Goal: Task Accomplishment & Management: Use online tool/utility

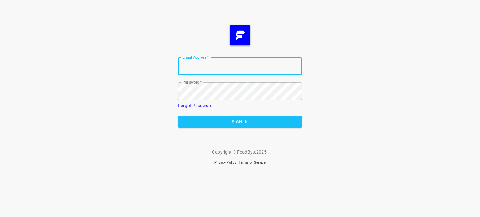
type input "[EMAIL_ADDRESS][DOMAIN_NAME]"
click at [240, 121] on span "Sign In" at bounding box center [240, 122] width 114 height 8
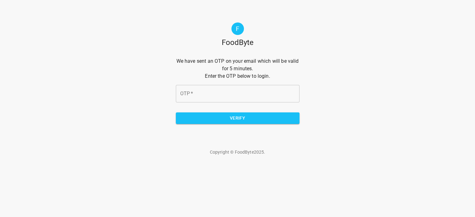
click at [266, 92] on input "OTP   *" at bounding box center [238, 94] width 124 height 18
type input "ac0eb4"
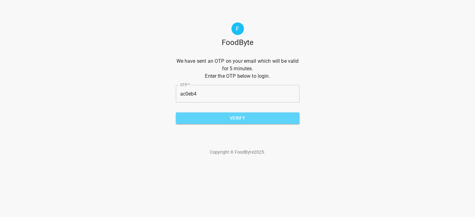
click at [245, 122] on button "Verify" at bounding box center [238, 119] width 124 height 12
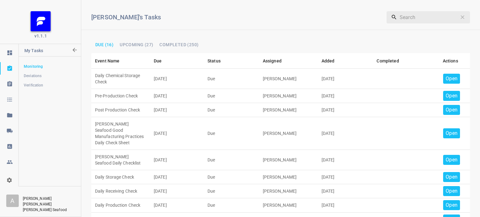
click at [446, 78] on p "Open" at bounding box center [452, 79] width 12 height 8
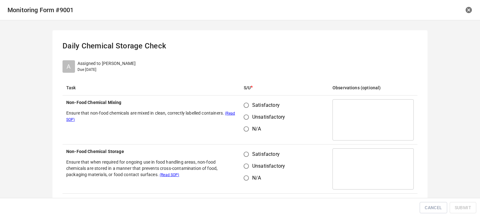
drag, startPoint x: 242, startPoint y: 107, endPoint x: 251, endPoint y: 145, distance: 38.7
click at [242, 107] on input "Satisfactory" at bounding box center [246, 105] width 12 height 12
radio input "true"
click at [243, 157] on input "Satisfactory" at bounding box center [246, 154] width 12 height 12
radio input "true"
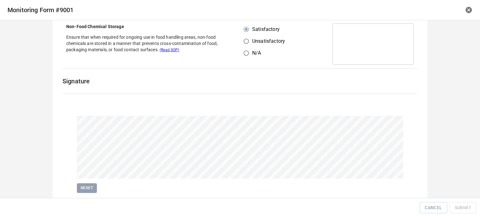
scroll to position [144, 0]
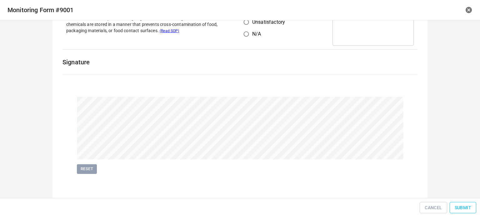
click at [465, 206] on span "Submit" at bounding box center [463, 208] width 17 height 8
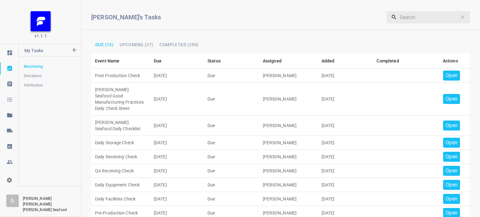
click at [446, 77] on p "Open" at bounding box center [452, 76] width 12 height 8
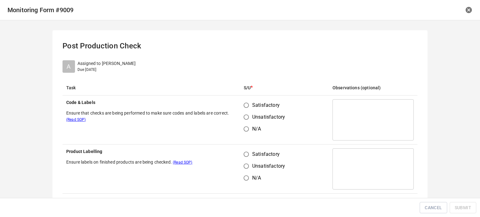
click at [241, 107] on input "Satisfactory" at bounding box center [246, 105] width 12 height 12
radio input "true"
click at [243, 153] on input "Satisfactory" at bounding box center [246, 154] width 12 height 12
radio input "true"
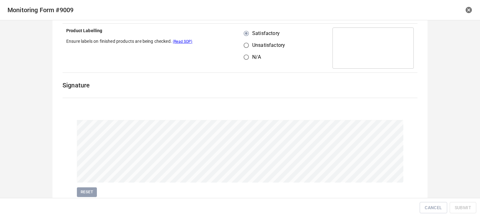
scroll to position [144, 0]
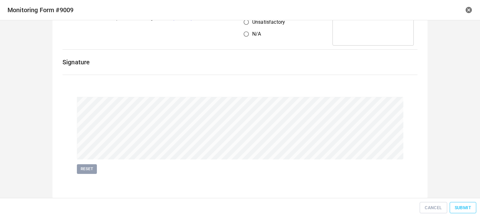
click at [468, 206] on span "Submit" at bounding box center [463, 208] width 17 height 8
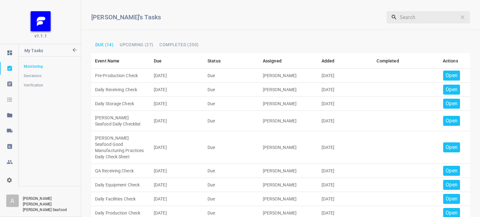
click at [446, 72] on p "Open" at bounding box center [452, 76] width 12 height 8
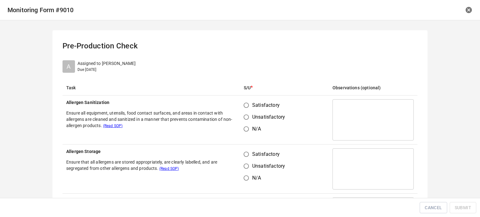
click at [246, 104] on input "Satisfactory" at bounding box center [246, 105] width 12 height 12
radio input "true"
drag, startPoint x: 240, startPoint y: 156, endPoint x: 251, endPoint y: 152, distance: 11.3
click at [245, 157] on input "Satisfactory" at bounding box center [246, 154] width 12 height 12
radio input "true"
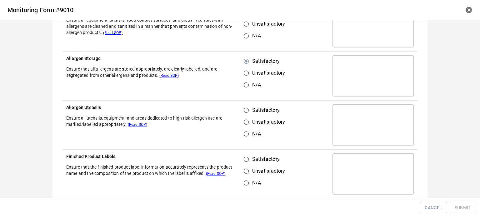
scroll to position [94, 0]
click at [243, 108] on input "Satisfactory" at bounding box center [246, 110] width 12 height 12
radio input "true"
click at [246, 153] on input "Satisfactory" at bounding box center [246, 159] width 12 height 12
radio input "true"
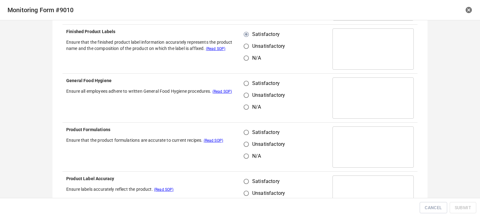
scroll to position [219, 0]
click at [245, 77] on input "Satisfactory" at bounding box center [246, 83] width 12 height 12
radio input "true"
click at [247, 131] on input "Satisfactory" at bounding box center [246, 132] width 12 height 12
radio input "true"
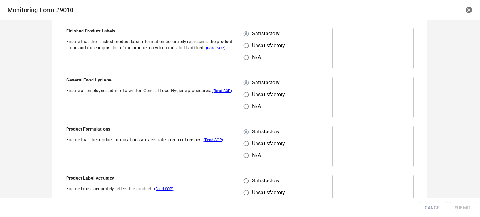
drag, startPoint x: 245, startPoint y: 175, endPoint x: 252, endPoint y: 180, distance: 8.9
click at [245, 178] on td "Satisfactory Unsatisfactory N/A" at bounding box center [284, 195] width 89 height 49
click at [242, 177] on input "Satisfactory" at bounding box center [246, 181] width 12 height 12
radio input "true"
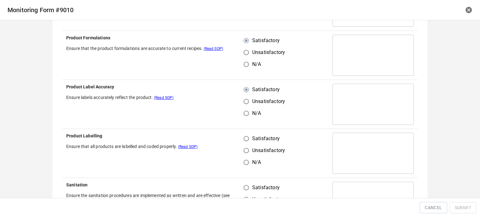
scroll to position [313, 0]
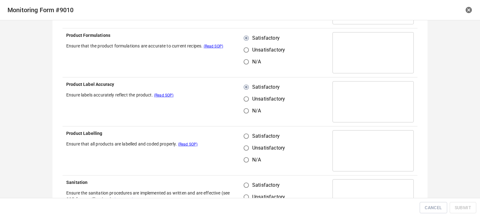
click at [243, 136] on input "Satisfactory" at bounding box center [246, 136] width 12 height 12
radio input "true"
click at [246, 185] on input "Satisfactory" at bounding box center [246, 185] width 12 height 12
radio input "true"
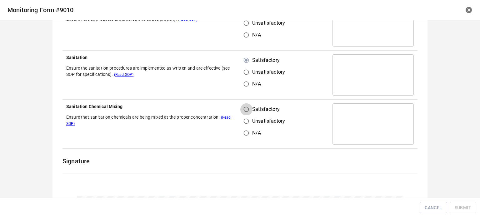
drag, startPoint x: 248, startPoint y: 104, endPoint x: 253, endPoint y: 113, distance: 10.4
click at [248, 105] on input "Satisfactory" at bounding box center [246, 109] width 12 height 12
radio input "true"
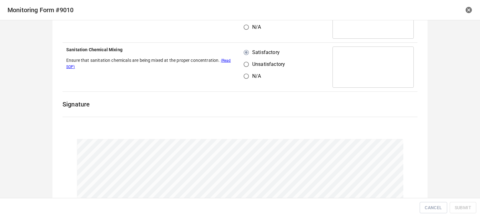
scroll to position [531, 0]
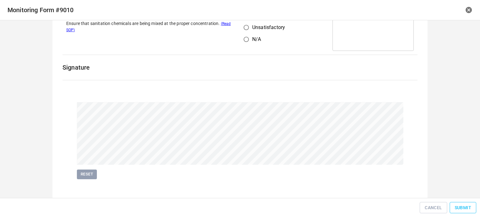
click at [458, 208] on span "Submit" at bounding box center [463, 208] width 17 height 8
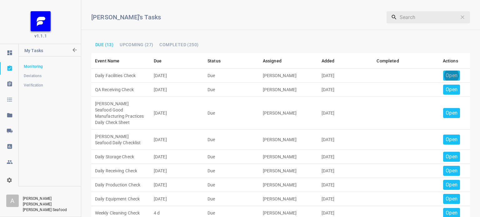
click at [448, 73] on p "Open" at bounding box center [452, 76] width 12 height 8
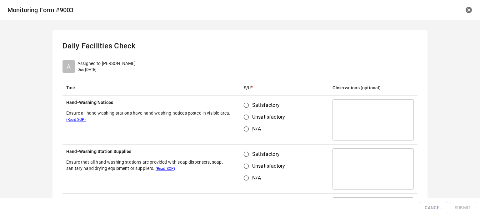
click at [240, 103] on input "Satisfactory" at bounding box center [246, 105] width 12 height 12
radio input "true"
click at [245, 156] on input "Satisfactory" at bounding box center [246, 154] width 12 height 12
radio input "true"
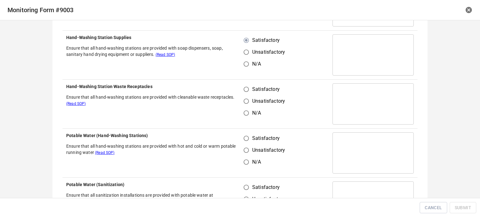
scroll to position [125, 0]
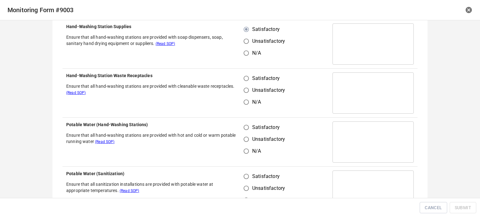
drag, startPoint x: 238, startPoint y: 110, endPoint x: 244, endPoint y: 81, distance: 29.4
click at [240, 111] on td "Satisfactory Unsatisfactory N/A" at bounding box center [284, 93] width 89 height 49
drag, startPoint x: 243, startPoint y: 76, endPoint x: 245, endPoint y: 98, distance: 22.6
click at [243, 79] on input "Satisfactory" at bounding box center [246, 79] width 12 height 12
radio input "true"
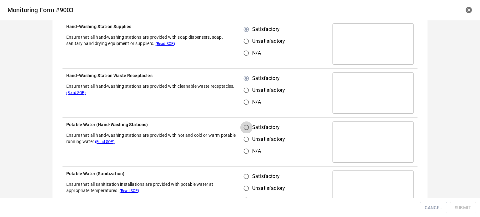
drag, startPoint x: 243, startPoint y: 130, endPoint x: 245, endPoint y: 163, distance: 33.8
click at [244, 131] on input "Satisfactory" at bounding box center [246, 128] width 12 height 12
radio input "true"
click at [248, 183] on input "Unsatisfactory" at bounding box center [246, 189] width 12 height 12
radio input "true"
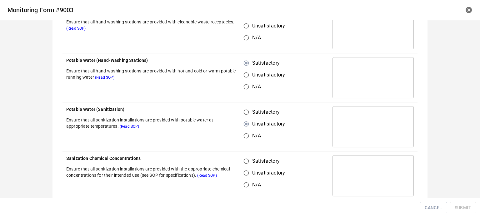
scroll to position [219, 0]
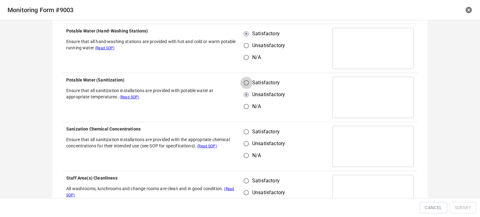
click at [245, 80] on input "Satisfactory" at bounding box center [246, 83] width 12 height 12
radio input "true"
click at [240, 135] on input "Satisfactory" at bounding box center [246, 132] width 12 height 12
radio input "true"
click at [244, 175] on input "Satisfactory" at bounding box center [246, 181] width 12 height 12
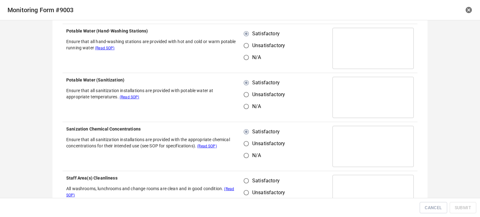
radio input "true"
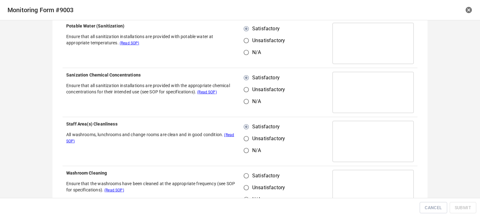
scroll to position [313, 0]
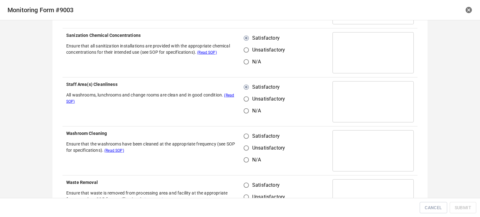
click at [245, 137] on input "Satisfactory" at bounding box center [246, 136] width 12 height 12
radio input "true"
click at [247, 189] on input "Satisfactory" at bounding box center [246, 185] width 12 height 12
radio input "true"
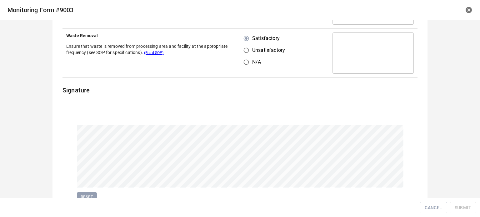
scroll to position [487, 0]
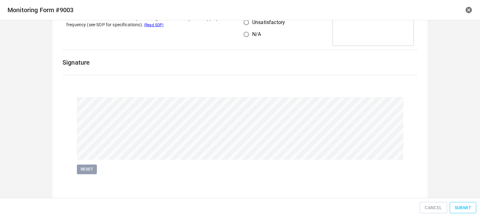
drag, startPoint x: 460, startPoint y: 200, endPoint x: 459, endPoint y: 207, distance: 7.5
click at [460, 203] on div "Cancel Submit" at bounding box center [240, 207] width 480 height 19
click at [459, 208] on span "Submit" at bounding box center [463, 208] width 17 height 8
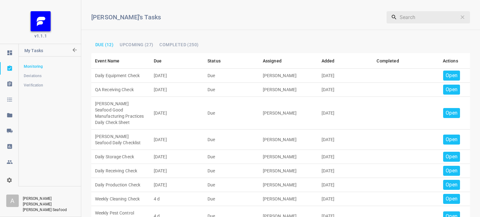
click at [448, 72] on p "Open" at bounding box center [452, 76] width 12 height 8
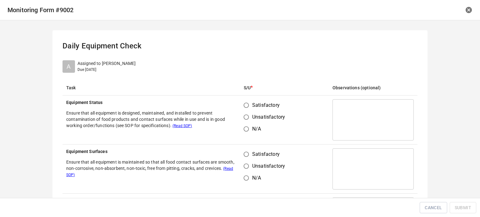
click at [243, 103] on input "Satisfactory" at bounding box center [246, 105] width 12 height 12
radio input "true"
drag, startPoint x: 241, startPoint y: 150, endPoint x: 270, endPoint y: 150, distance: 28.8
click at [250, 156] on input "Satisfactory" at bounding box center [246, 154] width 12 height 12
radio input "true"
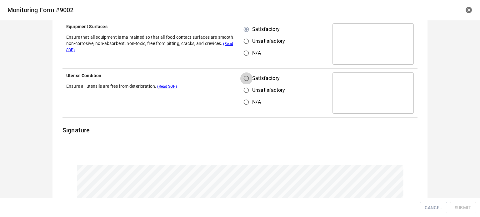
click at [241, 76] on input "Satisfactory" at bounding box center [246, 79] width 12 height 12
radio input "true"
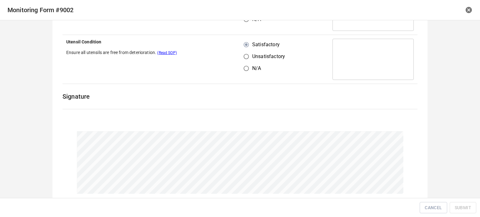
scroll to position [193, 0]
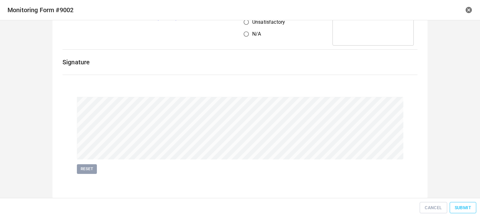
click at [466, 206] on span "Submit" at bounding box center [463, 208] width 17 height 8
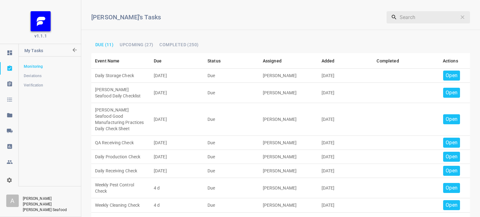
click at [449, 79] on p "Open" at bounding box center [452, 76] width 12 height 8
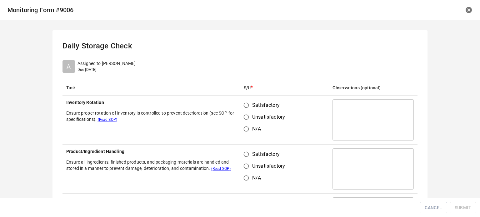
click at [249, 106] on input "Satisfactory" at bounding box center [246, 105] width 12 height 12
radio input "true"
click at [248, 160] on input "Satisfactory" at bounding box center [246, 154] width 12 height 12
radio input "true"
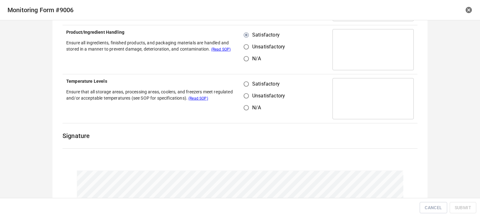
scroll to position [125, 0]
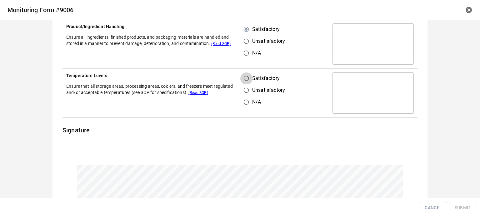
click at [246, 78] on input "Satisfactory" at bounding box center [246, 79] width 12 height 12
radio input "true"
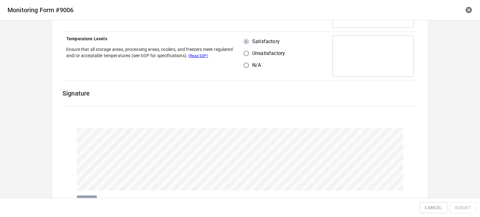
scroll to position [193, 0]
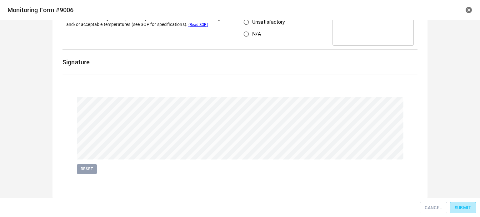
click at [465, 208] on span "Submit" at bounding box center [463, 208] width 17 height 8
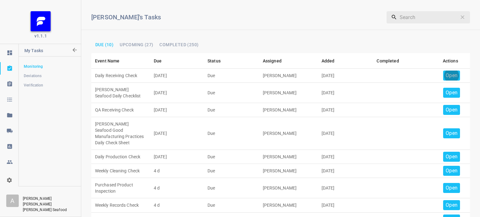
click at [446, 76] on p "Open" at bounding box center [452, 76] width 12 height 8
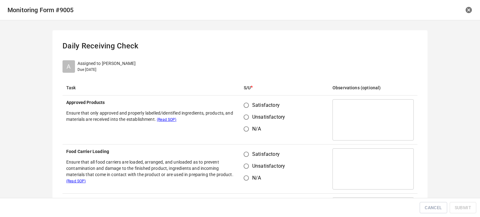
drag, startPoint x: 240, startPoint y: 105, endPoint x: 254, endPoint y: 134, distance: 32.4
click at [240, 105] on input "Satisfactory" at bounding box center [246, 105] width 12 height 12
radio input "true"
drag, startPoint x: 243, startPoint y: 156, endPoint x: 260, endPoint y: 142, distance: 21.8
click at [243, 156] on input "Satisfactory" at bounding box center [246, 154] width 12 height 12
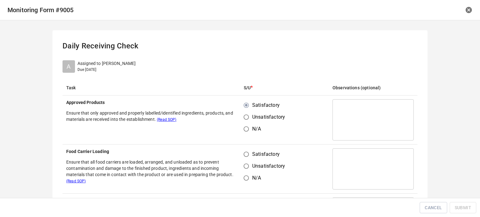
radio input "true"
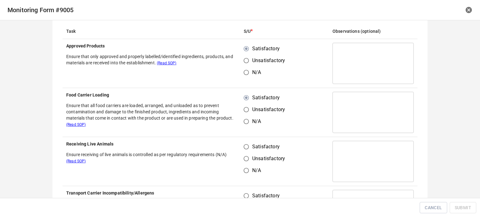
scroll to position [125, 0]
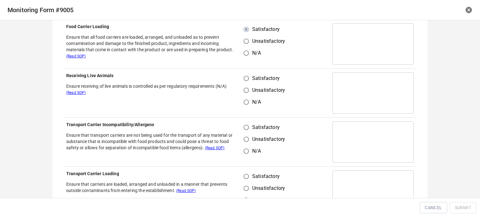
click at [249, 78] on input "Satisfactory" at bounding box center [246, 79] width 12 height 12
radio input "true"
click at [246, 136] on input "Unsatisfactory" at bounding box center [246, 139] width 12 height 12
radio input "true"
drag, startPoint x: 241, startPoint y: 125, endPoint x: 243, endPoint y: 175, distance: 50.0
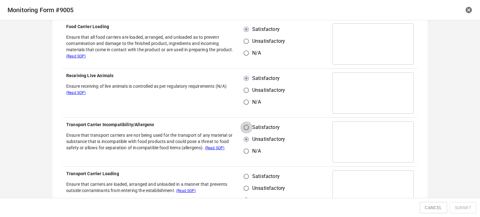
click at [242, 129] on input "Satisfactory" at bounding box center [246, 128] width 12 height 12
radio input "true"
click at [241, 183] on input "Unsatisfactory" at bounding box center [246, 189] width 12 height 12
radio input "true"
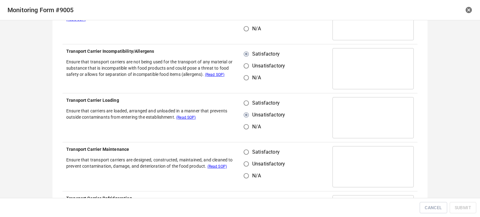
scroll to position [188, 0]
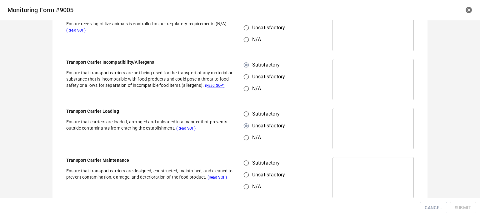
click at [245, 116] on input "Satisfactory" at bounding box center [246, 114] width 12 height 12
radio input "true"
drag, startPoint x: 240, startPoint y: 165, endPoint x: 267, endPoint y: 155, distance: 28.6
click at [240, 165] on input "Satisfactory" at bounding box center [246, 163] width 12 height 12
radio input "true"
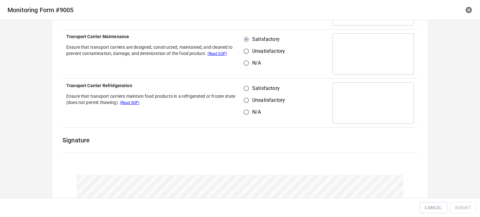
scroll to position [313, 0]
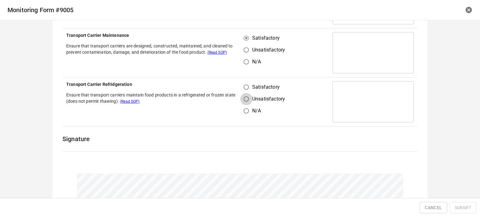
click at [244, 95] on input "Unsatisfactory" at bounding box center [246, 99] width 12 height 12
radio input "true"
click at [245, 88] on input "Satisfactory" at bounding box center [246, 87] width 12 height 12
radio input "true"
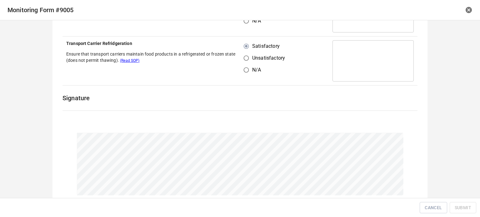
scroll to position [389, 0]
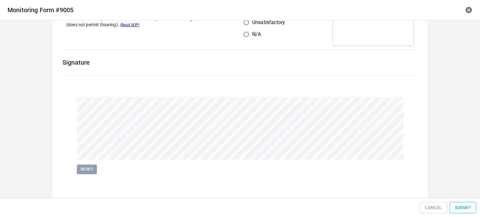
click at [464, 208] on span "Submit" at bounding box center [463, 208] width 17 height 8
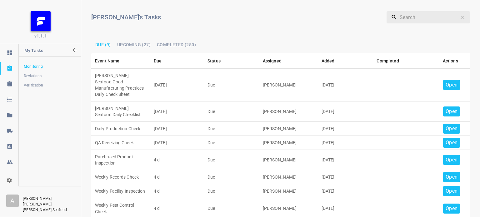
click at [452, 81] on p "Open" at bounding box center [452, 85] width 12 height 8
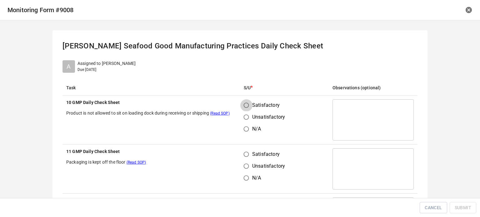
click at [243, 103] on input "Satisfactory" at bounding box center [246, 105] width 12 height 12
radio input "true"
click at [245, 157] on input "Satisfactory" at bounding box center [246, 154] width 12 height 12
radio input "true"
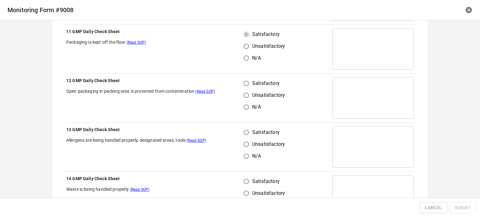
scroll to position [125, 0]
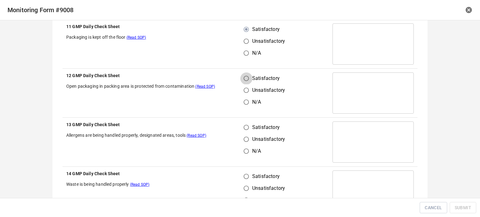
click at [246, 76] on input "Satisfactory" at bounding box center [246, 79] width 12 height 12
radio input "true"
click at [245, 126] on input "Satisfactory" at bounding box center [246, 128] width 12 height 12
radio input "true"
click at [243, 188] on input "Unsatisfactory" at bounding box center [246, 189] width 12 height 12
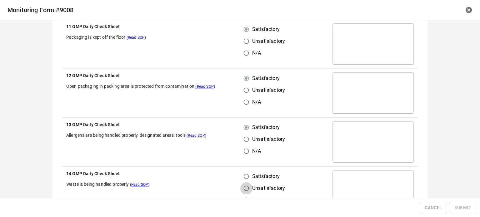
radio input "true"
click at [245, 180] on input "Satisfactory" at bounding box center [246, 177] width 12 height 12
radio input "true"
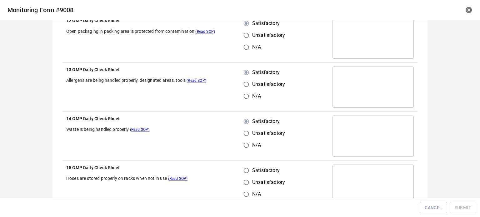
scroll to position [219, 0]
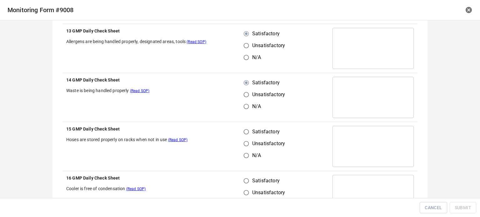
drag, startPoint x: 242, startPoint y: 128, endPoint x: 245, endPoint y: 162, distance: 34.2
click at [244, 134] on input "Satisfactory" at bounding box center [246, 132] width 12 height 12
radio input "true"
click at [245, 178] on input "Satisfactory" at bounding box center [246, 181] width 12 height 12
radio input "true"
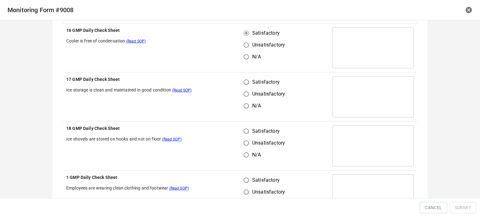
scroll to position [375, 0]
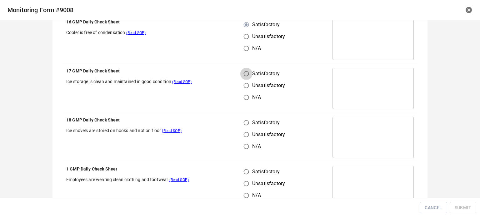
click at [245, 72] on input "Satisfactory" at bounding box center [246, 74] width 12 height 12
radio input "true"
drag, startPoint x: 239, startPoint y: 122, endPoint x: 247, endPoint y: 130, distance: 11.5
click at [242, 120] on input "Satisfactory" at bounding box center [246, 123] width 12 height 12
radio input "true"
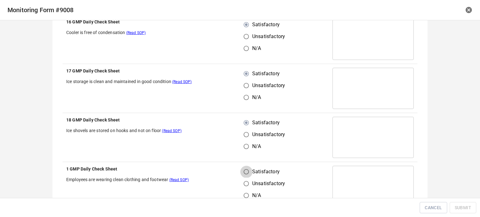
drag, startPoint x: 249, startPoint y: 175, endPoint x: 249, endPoint y: 169, distance: 5.6
click at [249, 172] on input "Satisfactory" at bounding box center [246, 172] width 12 height 12
radio input "true"
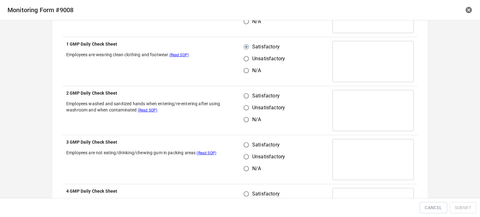
click at [246, 102] on input "Unsatisfactory" at bounding box center [246, 108] width 12 height 12
radio input "true"
click at [240, 151] on input "Unsatisfactory" at bounding box center [246, 157] width 12 height 12
radio input "true"
click at [247, 98] on input "Satisfactory" at bounding box center [246, 96] width 12 height 12
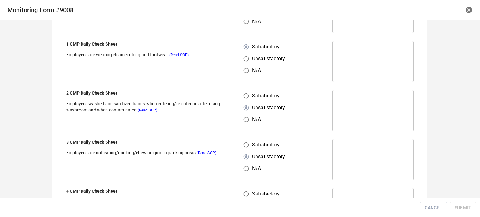
radio input "true"
click at [248, 190] on input "Satisfactory" at bounding box center [246, 194] width 12 height 12
radio input "true"
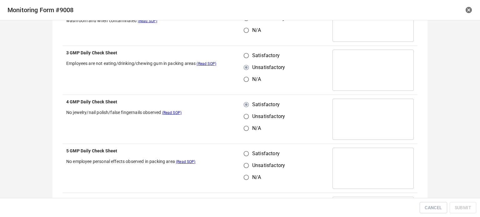
scroll to position [563, 0]
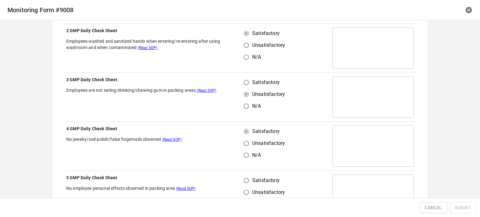
click at [245, 81] on input "Satisfactory" at bounding box center [246, 83] width 12 height 12
radio input "true"
click at [248, 181] on input "Satisfactory" at bounding box center [246, 181] width 12 height 12
radio input "true"
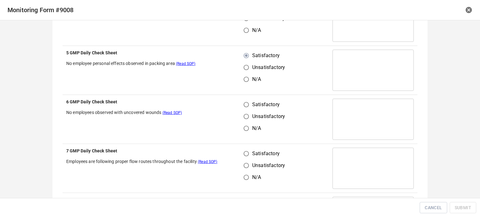
click at [245, 104] on input "Satisfactory" at bounding box center [246, 105] width 12 height 12
radio input "true"
click at [249, 157] on input "Satisfactory" at bounding box center [246, 154] width 12 height 12
radio input "true"
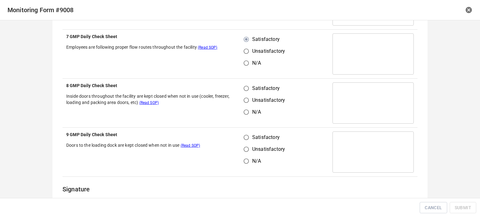
scroll to position [813, 0]
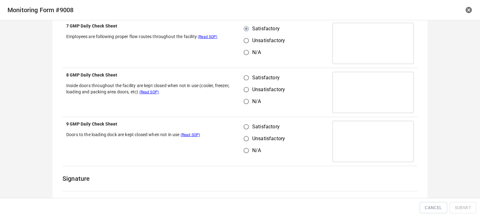
click at [241, 85] on input "Unsatisfactory" at bounding box center [246, 90] width 12 height 12
radio input "true"
click at [247, 72] on input "Satisfactory" at bounding box center [246, 78] width 12 height 12
radio input "true"
click at [244, 123] on input "Satisfactory" at bounding box center [246, 127] width 12 height 12
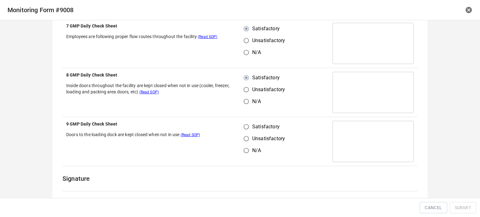
radio input "true"
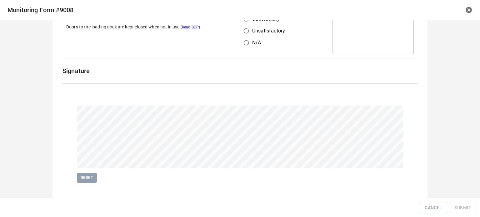
scroll to position [928, 0]
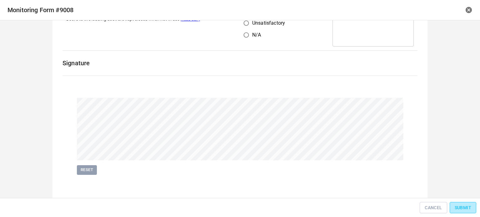
click at [458, 208] on span "Submit" at bounding box center [463, 208] width 17 height 8
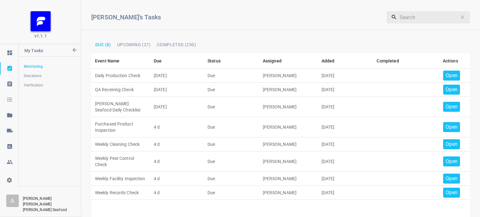
click at [446, 74] on p "Open" at bounding box center [452, 76] width 12 height 8
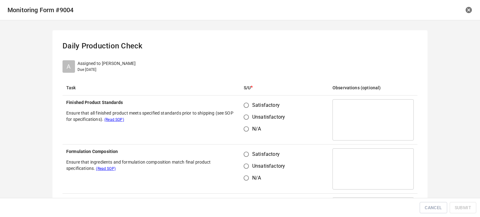
click at [245, 106] on input "Satisfactory" at bounding box center [246, 105] width 12 height 12
radio input "true"
drag, startPoint x: 248, startPoint y: 155, endPoint x: 313, endPoint y: 105, distance: 82.3
click at [251, 152] on label "Satisfactory" at bounding box center [262, 154] width 45 height 12
click at [251, 152] on input "Satisfactory" at bounding box center [246, 154] width 12 height 12
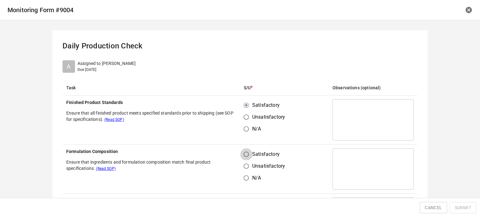
radio input "true"
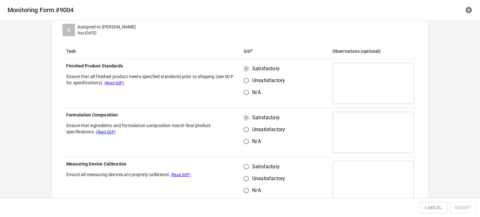
scroll to position [94, 0]
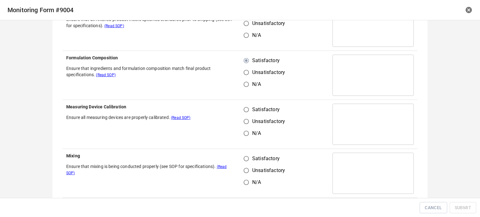
drag, startPoint x: 241, startPoint y: 107, endPoint x: 252, endPoint y: 136, distance: 30.7
click at [241, 107] on input "Satisfactory" at bounding box center [246, 110] width 12 height 12
radio input "true"
click at [246, 164] on input "Satisfactory" at bounding box center [246, 159] width 12 height 12
radio input "true"
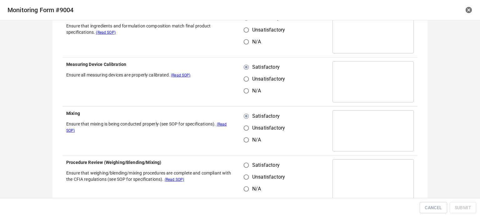
scroll to position [219, 0]
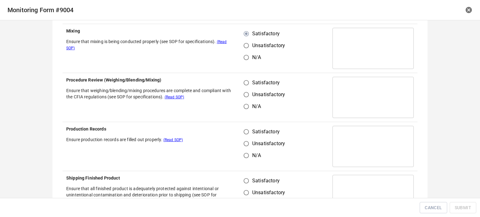
click at [250, 87] on label "Satisfactory" at bounding box center [262, 83] width 45 height 12
click at [250, 87] on input "Satisfactory" at bounding box center [246, 83] width 12 height 12
radio input "true"
click at [242, 132] on input "Satisfactory" at bounding box center [246, 132] width 12 height 12
radio input "true"
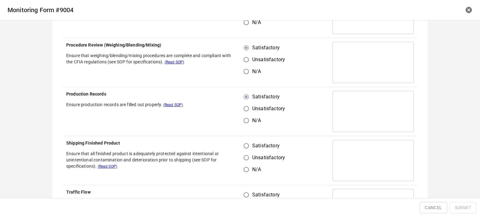
scroll to position [344, 0]
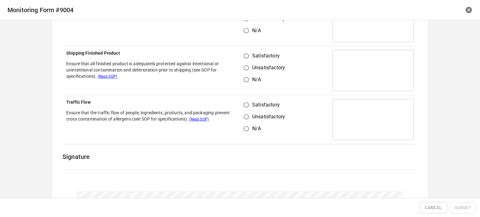
click at [246, 48] on td "Satisfactory Unsatisfactory N/A" at bounding box center [284, 70] width 89 height 49
click at [244, 103] on input "Satisfactory" at bounding box center [246, 105] width 12 height 12
radio input "true"
click at [241, 51] on input "Satisfactory" at bounding box center [246, 56] width 12 height 12
radio input "true"
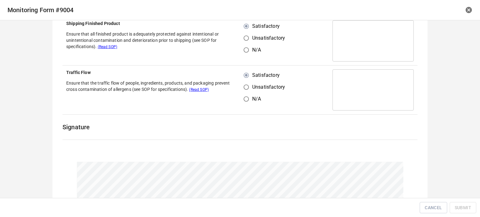
scroll to position [438, 0]
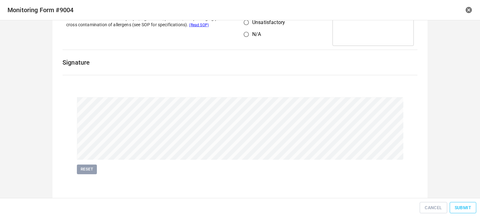
click at [463, 209] on span "Submit" at bounding box center [463, 208] width 17 height 8
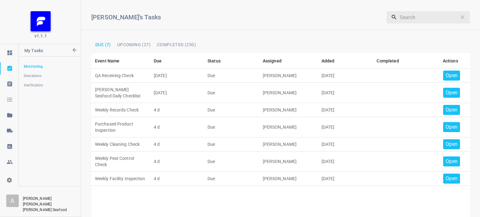
click at [448, 78] on p "Open" at bounding box center [452, 76] width 12 height 8
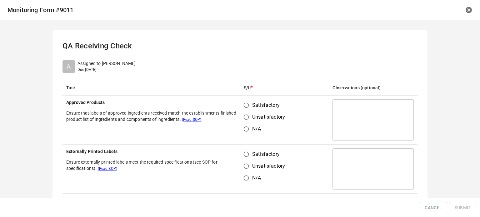
click at [241, 106] on input "Satisfactory" at bounding box center [246, 105] width 12 height 12
radio input "true"
drag, startPoint x: 243, startPoint y: 152, endPoint x: 256, endPoint y: 153, distance: 13.1
click at [243, 152] on input "Satisfactory" at bounding box center [246, 154] width 12 height 12
radio input "true"
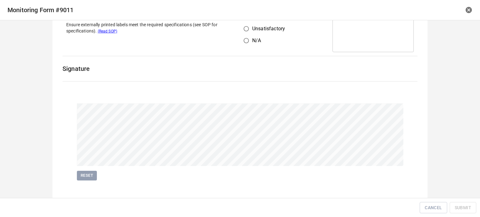
scroll to position [144, 0]
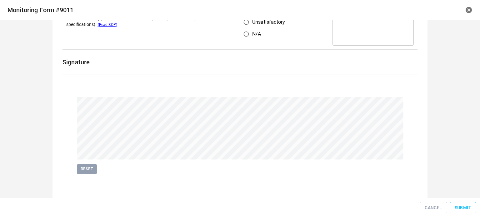
click at [467, 207] on span "Submit" at bounding box center [463, 208] width 17 height 8
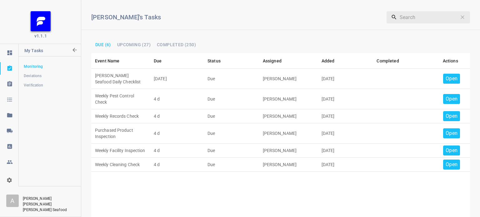
click at [447, 79] on p "Open" at bounding box center [452, 79] width 12 height 8
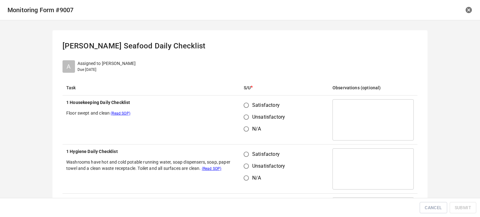
click at [247, 107] on input "Satisfactory" at bounding box center [246, 105] width 12 height 12
radio input "true"
click at [242, 152] on input "Satisfactory" at bounding box center [246, 154] width 12 height 12
radio input "true"
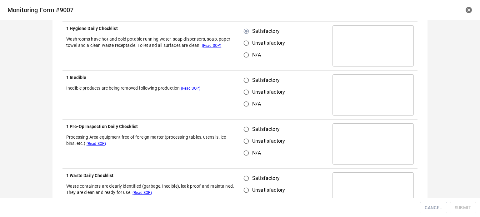
scroll to position [125, 0]
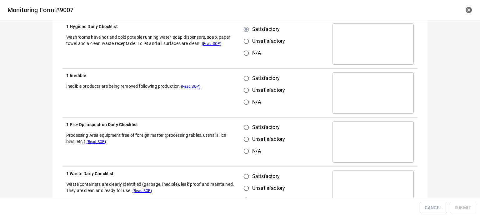
click at [241, 82] on input "Satisfactory" at bounding box center [246, 79] width 12 height 12
radio input "true"
drag, startPoint x: 243, startPoint y: 121, endPoint x: 245, endPoint y: 167, distance: 46.3
click at [244, 123] on td "Satisfactory Unsatisfactory N/A" at bounding box center [284, 142] width 89 height 49
click at [246, 178] on input "Satisfactory" at bounding box center [246, 177] width 12 height 12
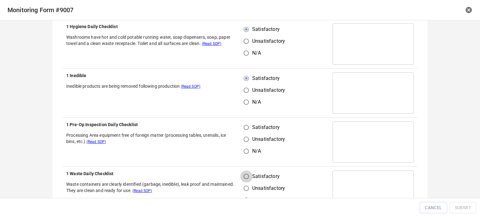
radio input "true"
click at [246, 126] on input "Satisfactory" at bounding box center [246, 128] width 12 height 12
radio input "true"
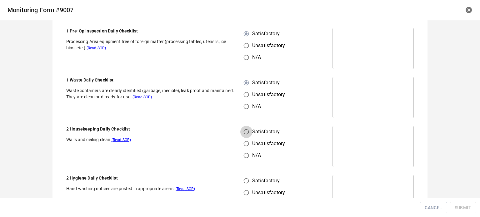
click at [243, 133] on input "Satisfactory" at bounding box center [246, 132] width 12 height 12
radio input "true"
click at [243, 185] on input "Satisfactory" at bounding box center [246, 181] width 12 height 12
radio input "true"
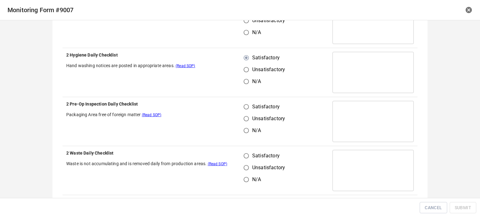
scroll to position [344, 0]
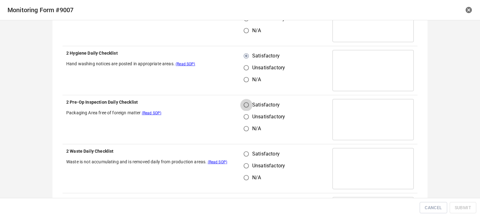
click at [244, 101] on input "Satisfactory" at bounding box center [246, 105] width 12 height 12
radio input "true"
drag, startPoint x: 243, startPoint y: 151, endPoint x: 270, endPoint y: 153, distance: 27.6
click at [247, 153] on input "Satisfactory" at bounding box center [246, 154] width 12 height 12
radio input "true"
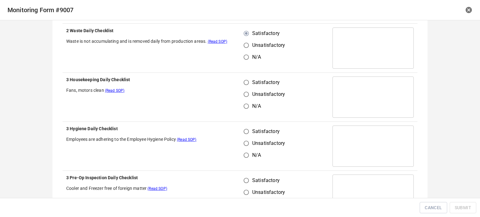
scroll to position [469, 0]
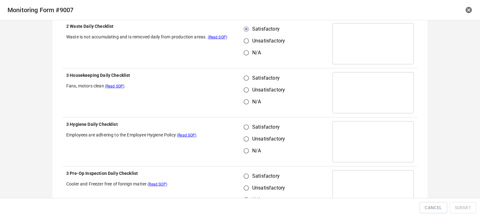
drag, startPoint x: 253, startPoint y: 76, endPoint x: 240, endPoint y: 111, distance: 37.5
click at [253, 76] on span "Satisfactory" at bounding box center [266, 78] width 28 height 8
click at [252, 76] on input "Satisfactory" at bounding box center [246, 78] width 12 height 12
radio input "true"
drag, startPoint x: 241, startPoint y: 127, endPoint x: 242, endPoint y: 137, distance: 9.4
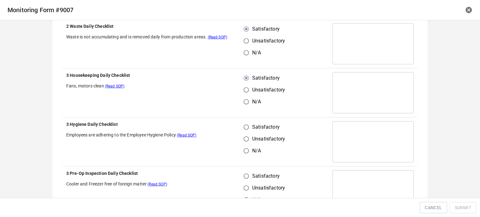
click at [242, 127] on input "Satisfactory" at bounding box center [246, 127] width 12 height 12
radio input "true"
drag, startPoint x: 241, startPoint y: 178, endPoint x: 283, endPoint y: 147, distance: 51.2
click at [245, 178] on input "Satisfactory" at bounding box center [246, 176] width 12 height 12
radio input "true"
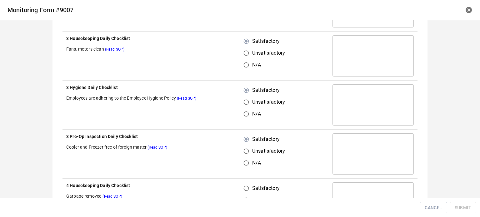
scroll to position [563, 0]
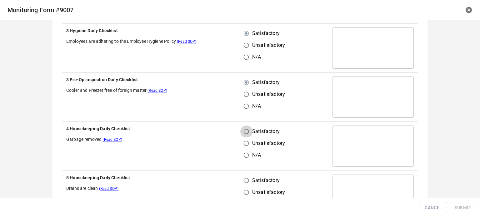
click at [246, 129] on input "Satisfactory" at bounding box center [246, 132] width 12 height 12
radio input "true"
drag, startPoint x: 246, startPoint y: 179, endPoint x: 317, endPoint y: 108, distance: 100.1
click at [248, 181] on input "Satisfactory" at bounding box center [246, 181] width 12 height 12
radio input "true"
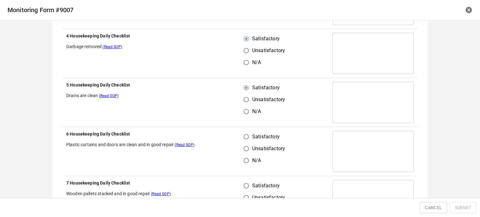
scroll to position [656, 0]
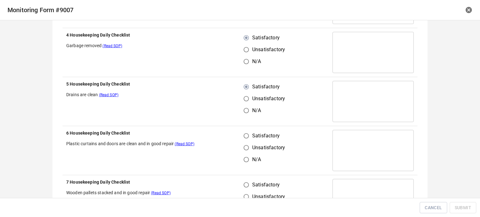
click at [248, 132] on input "Satisfactory" at bounding box center [246, 136] width 12 height 12
radio input "true"
click at [248, 191] on input "Unsatisfactory" at bounding box center [246, 197] width 12 height 12
radio input "true"
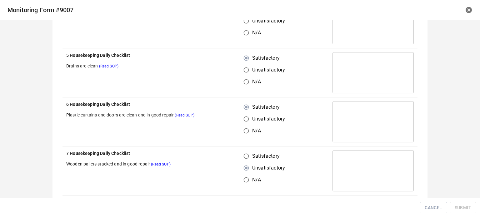
scroll to position [719, 0]
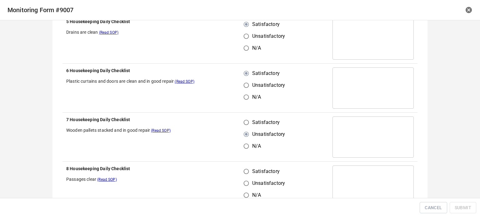
click at [243, 122] on input "Satisfactory" at bounding box center [246, 123] width 12 height 12
radio input "true"
drag, startPoint x: 248, startPoint y: 171, endPoint x: 258, endPoint y: 172, distance: 10.6
click at [252, 172] on label "Satisfactory" at bounding box center [262, 172] width 45 height 12
click at [252, 172] on input "Satisfactory" at bounding box center [246, 172] width 12 height 12
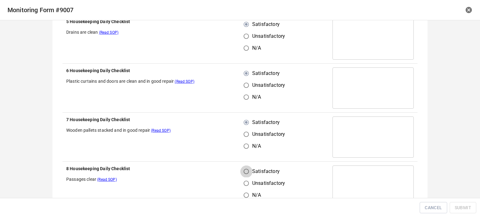
radio input "true"
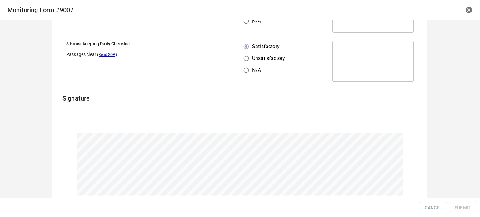
scroll to position [879, 0]
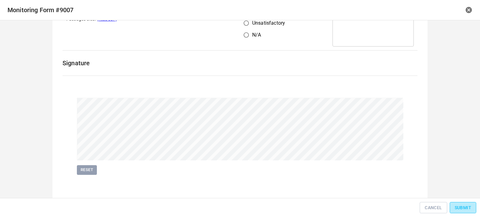
click at [457, 204] on span "Submit" at bounding box center [463, 208] width 17 height 8
